Goal: Task Accomplishment & Management: Manage account settings

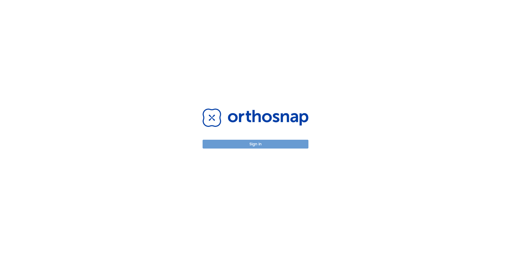
click at [279, 146] on button "Sign in" at bounding box center [255, 144] width 106 height 9
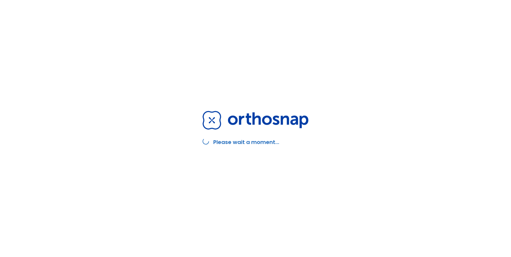
click at [259, 147] on div "Please wait a moment..." at bounding box center [255, 128] width 119 height 257
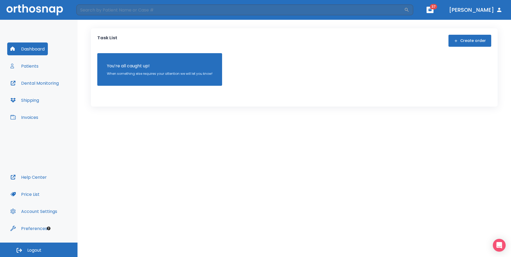
click at [32, 53] on button "Dashboard" at bounding box center [27, 48] width 41 height 13
click at [25, 68] on button "Patients" at bounding box center [24, 66] width 34 height 13
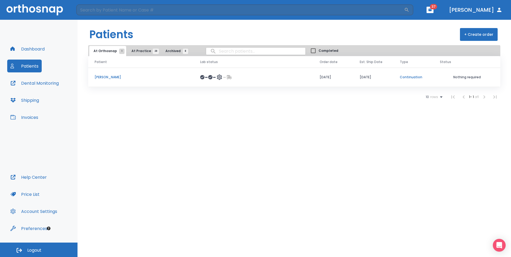
click at [150, 82] on td "[PERSON_NAME]" at bounding box center [140, 77] width 105 height 19
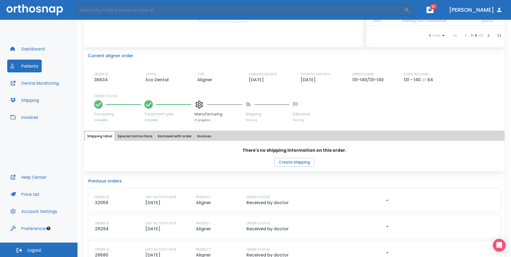
scroll to position [109, 0]
click at [202, 109] on div at bounding box center [198, 104] width 9 height 12
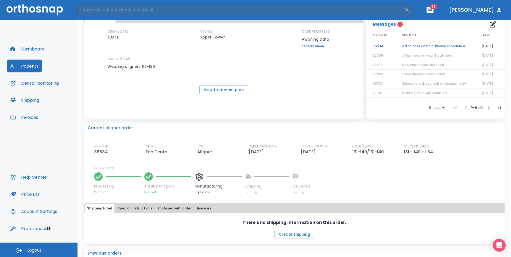
scroll to position [0, 0]
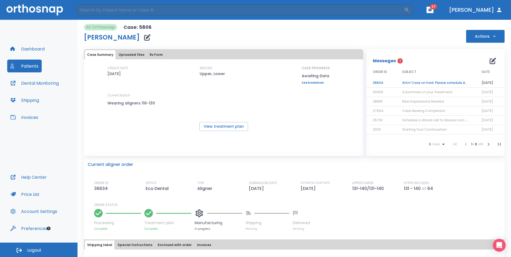
click at [417, 85] on td "Attn! Case on hold. Please schedule ASAP" at bounding box center [435, 82] width 79 height 9
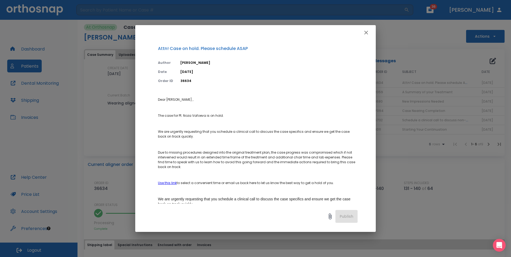
click at [362, 31] on button "button" at bounding box center [366, 32] width 11 height 11
